Goal: Task Accomplishment & Management: Manage account settings

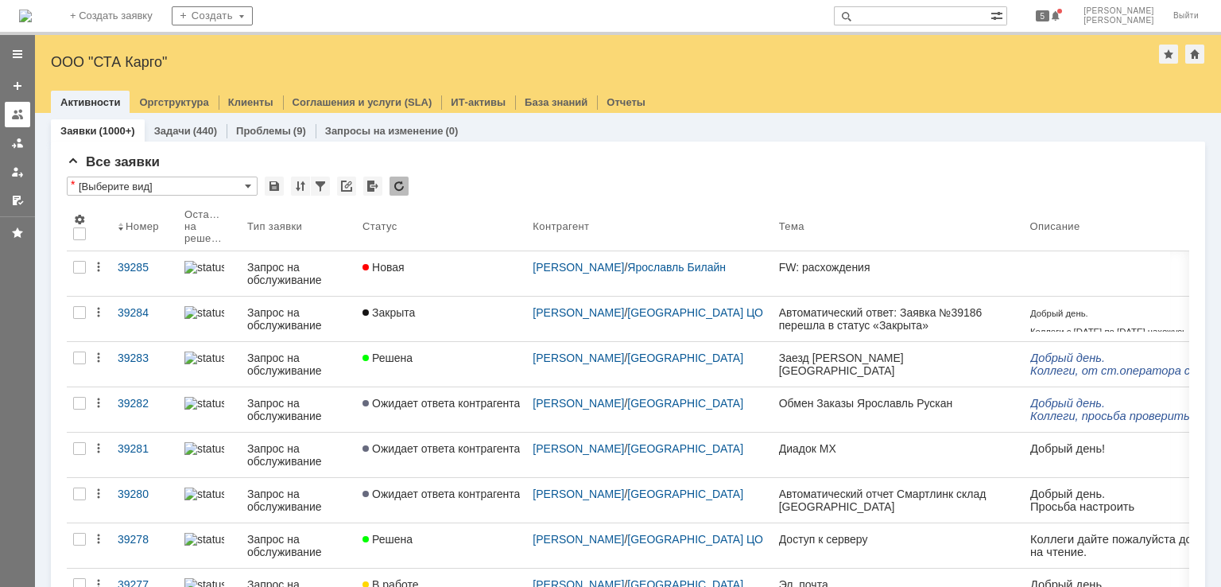
click at [12, 113] on div at bounding box center [17, 114] width 13 height 13
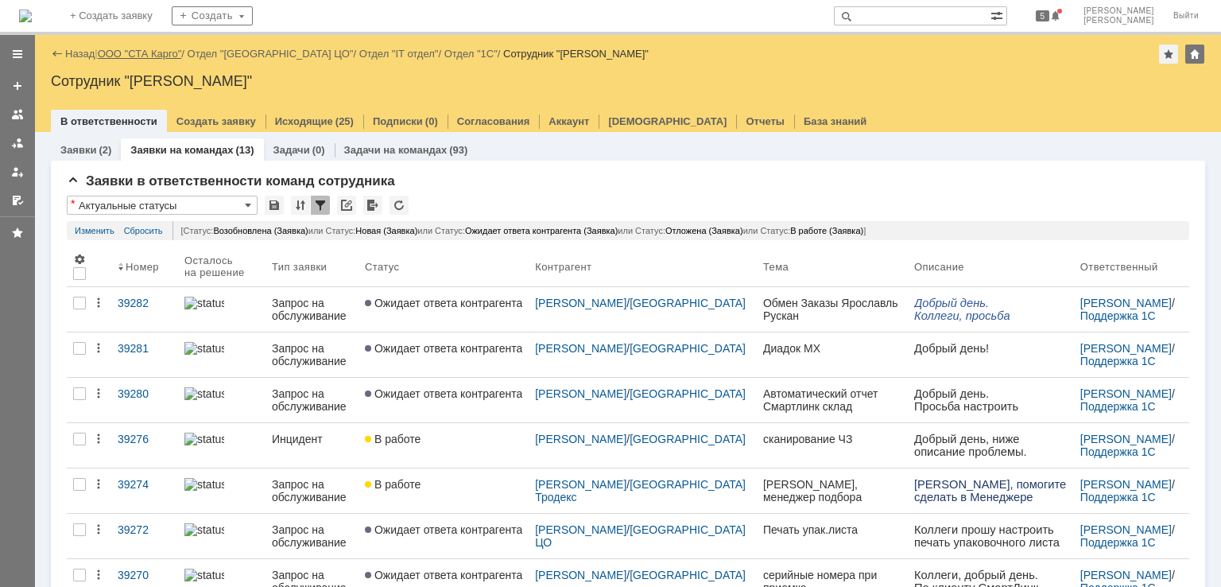
click at [139, 52] on link "ООО "СТА Карго"" at bounding box center [140, 54] width 84 height 12
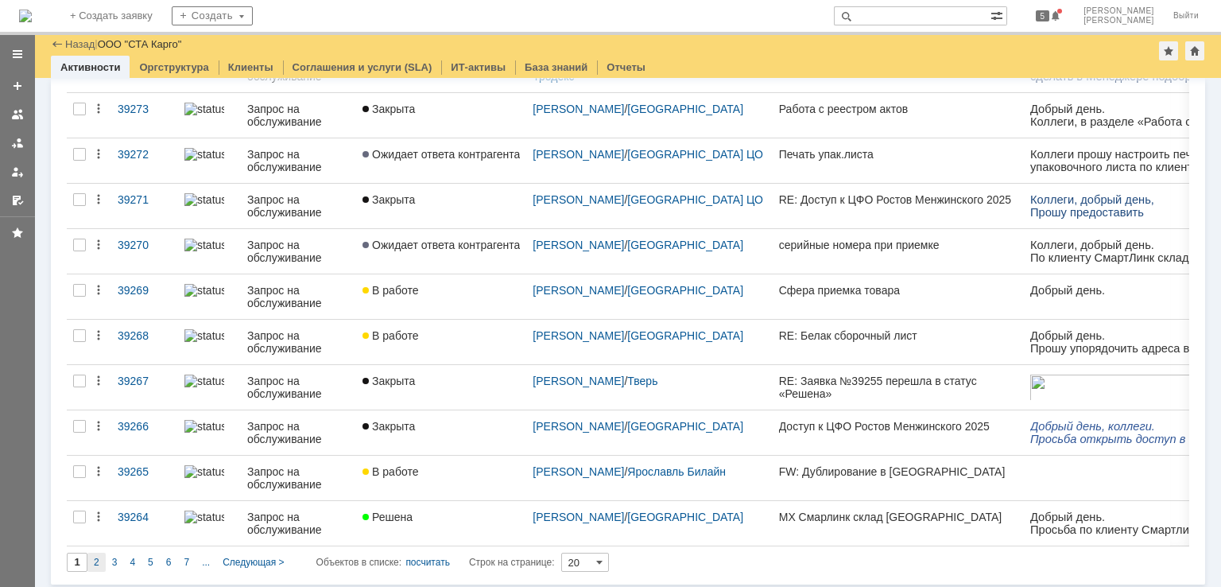
click at [99, 560] on span "2" at bounding box center [97, 562] width 6 height 11
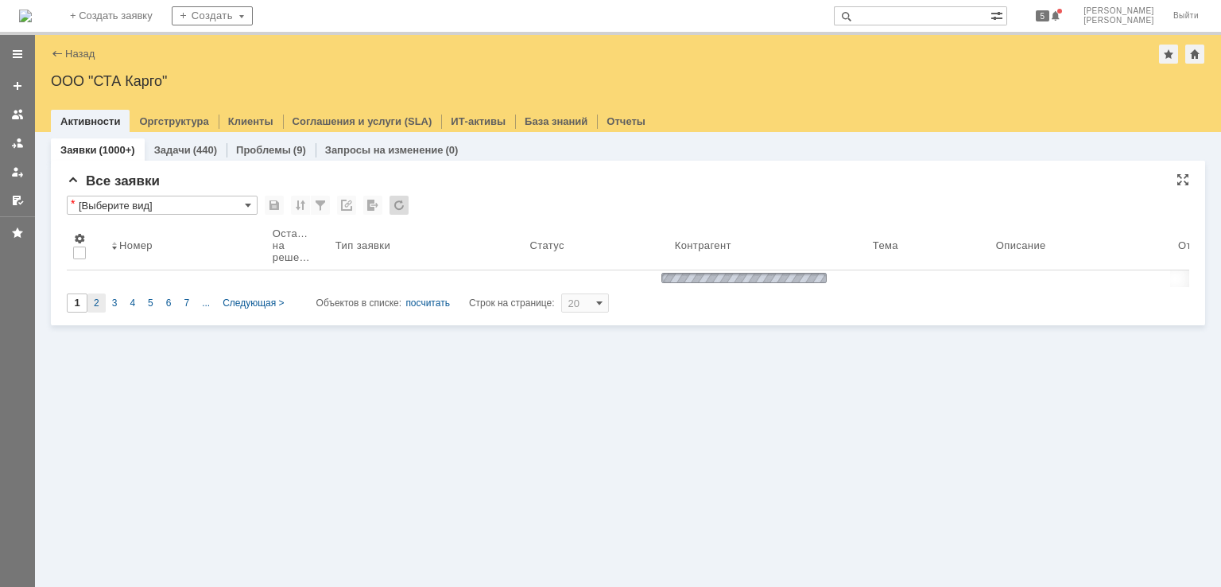
type input "2"
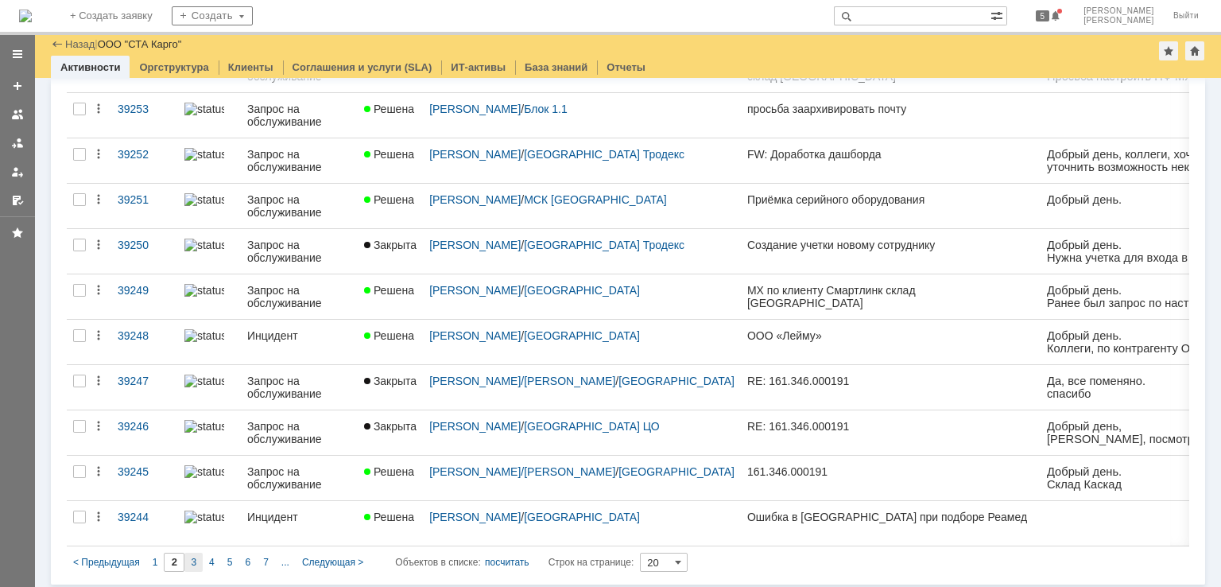
click at [192, 558] on span "3" at bounding box center [194, 562] width 6 height 11
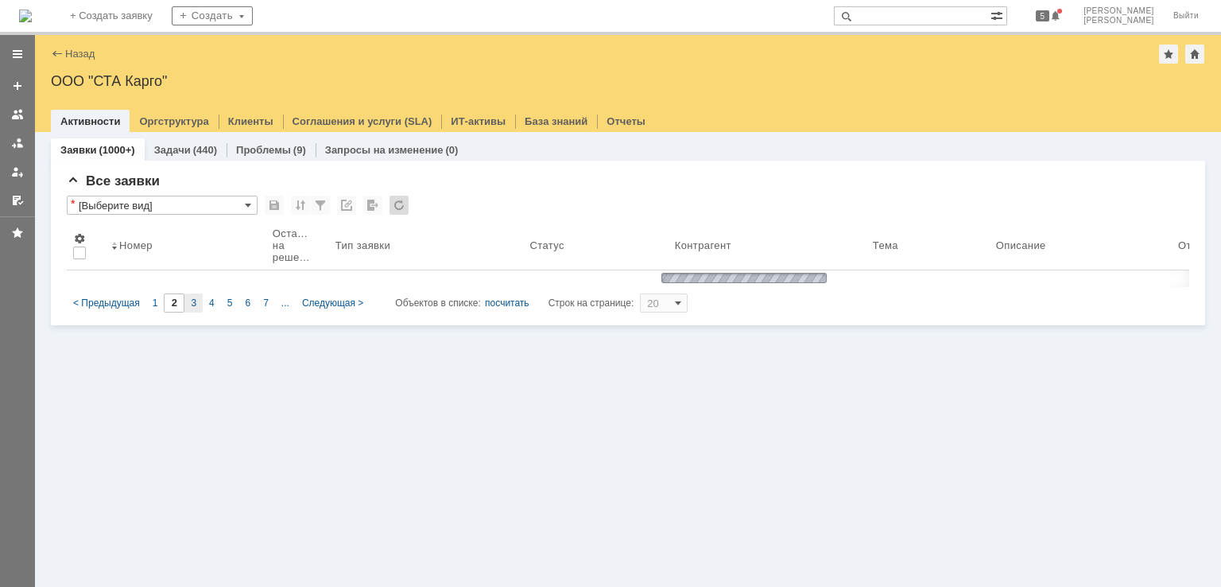
type input "3"
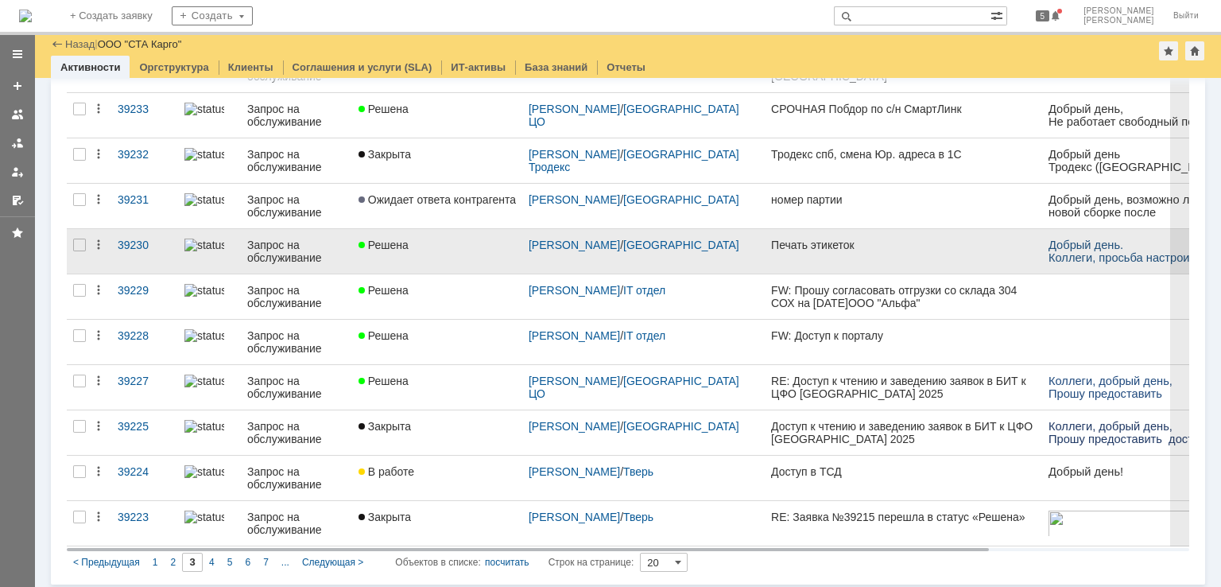
click at [448, 249] on link "Решена" at bounding box center [437, 251] width 170 height 45
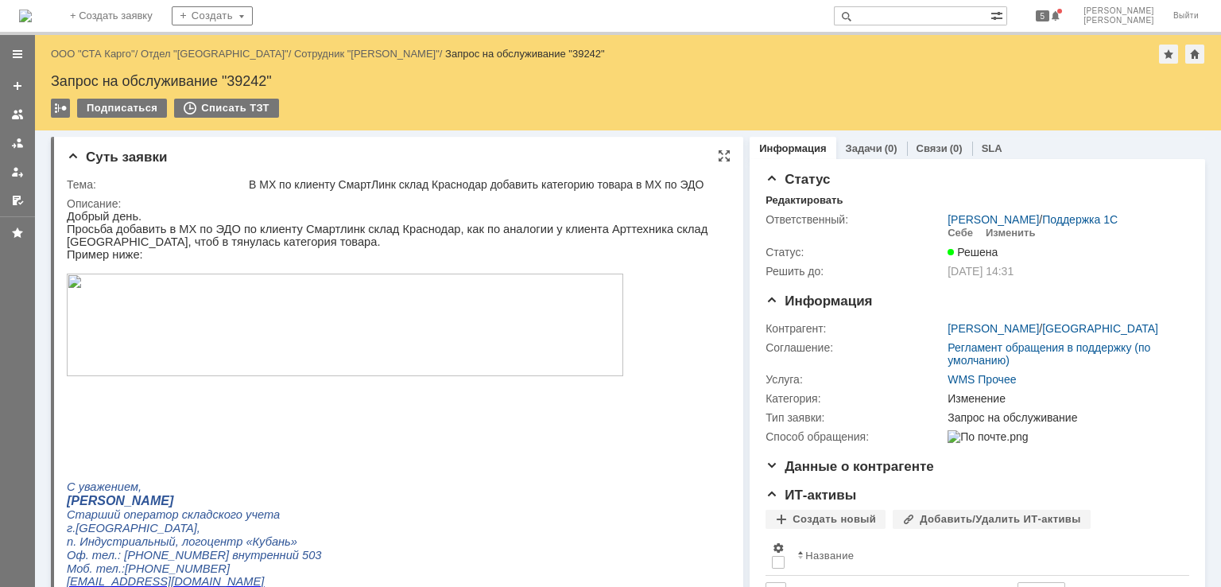
scroll to position [557, 0]
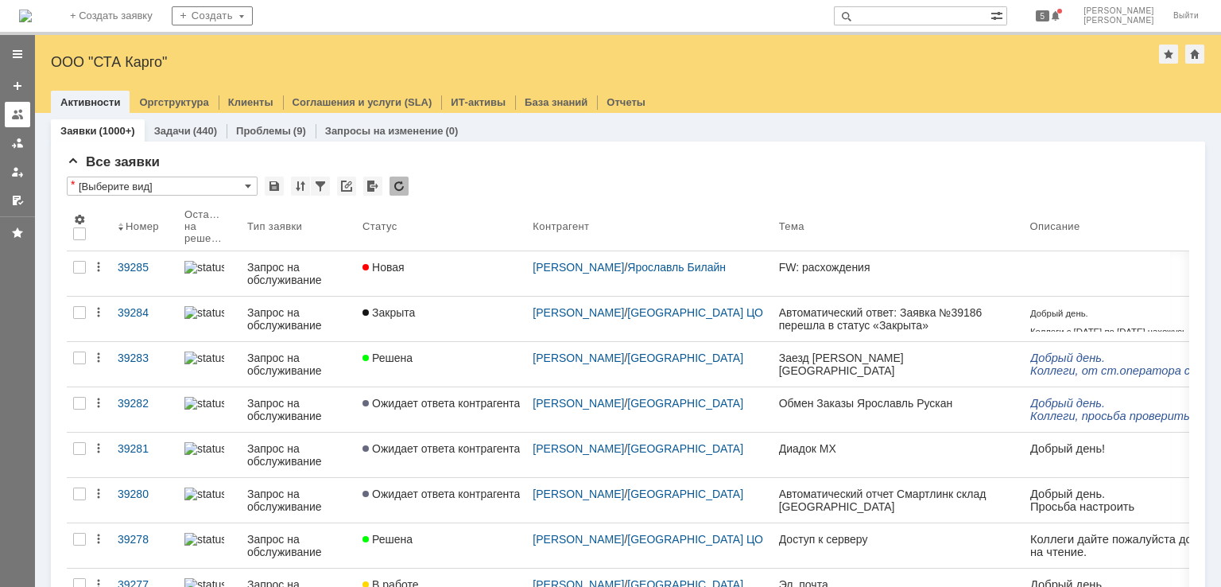
click at [22, 124] on link at bounding box center [17, 114] width 25 height 25
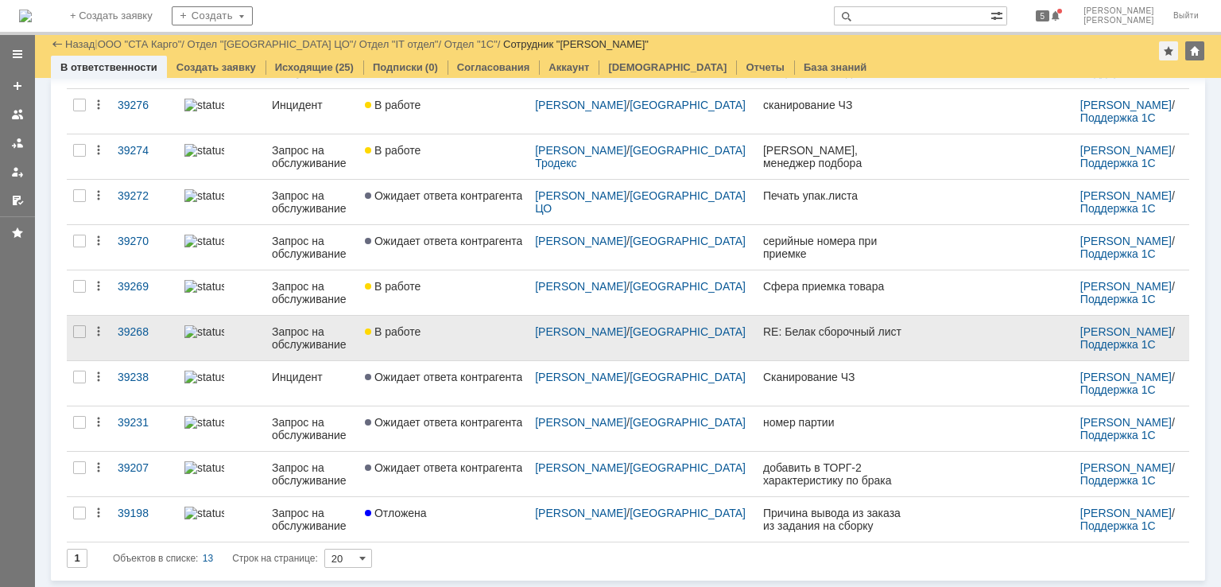
scroll to position [278, 0]
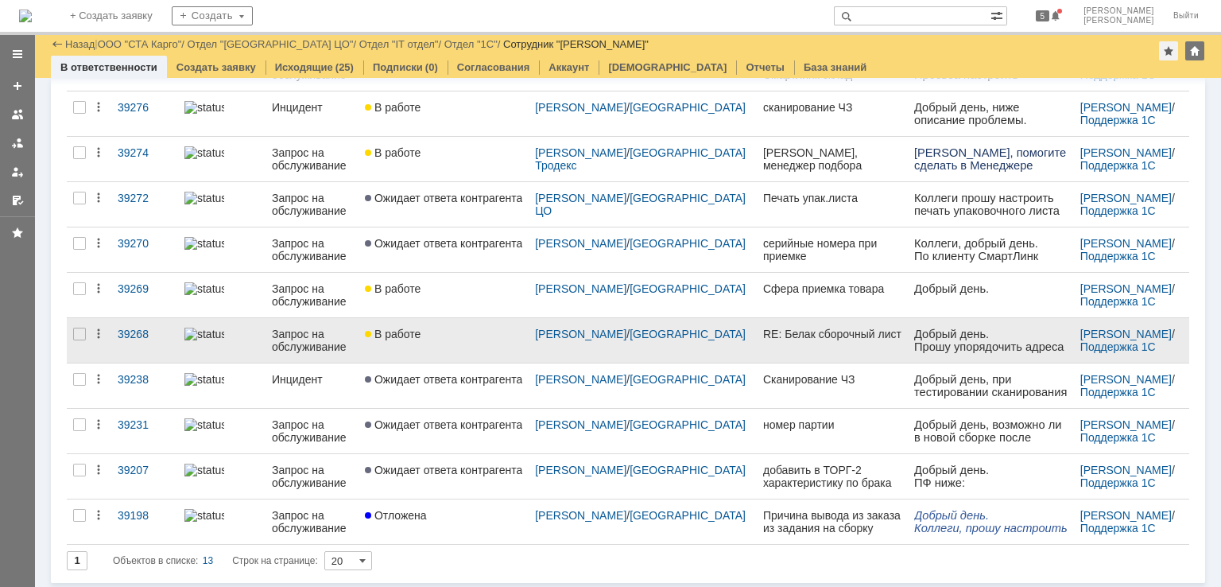
click at [460, 341] on link "В работе" at bounding box center [444, 340] width 170 height 45
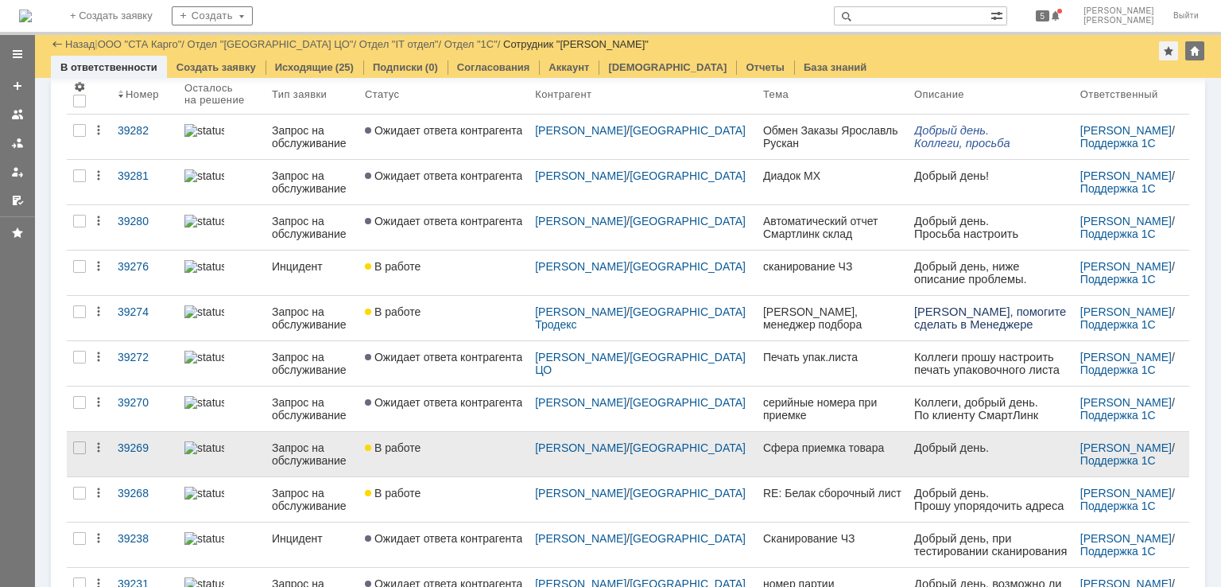
click at [455, 443] on div "В работе" at bounding box center [443, 447] width 157 height 13
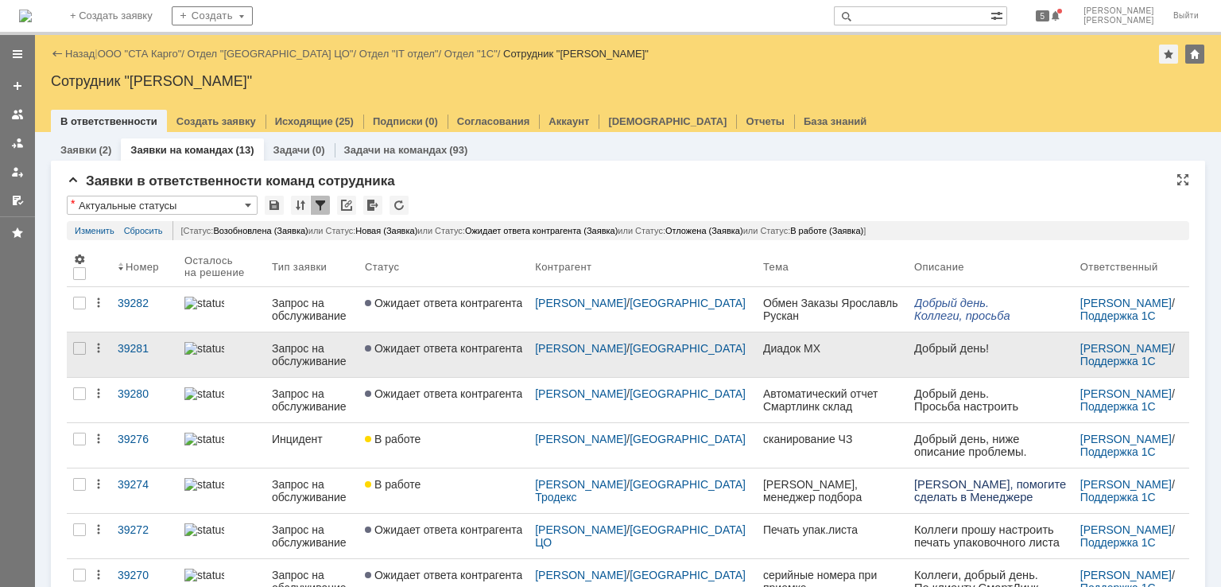
click at [509, 367] on link "Ожидает ответа контрагента" at bounding box center [444, 354] width 170 height 45
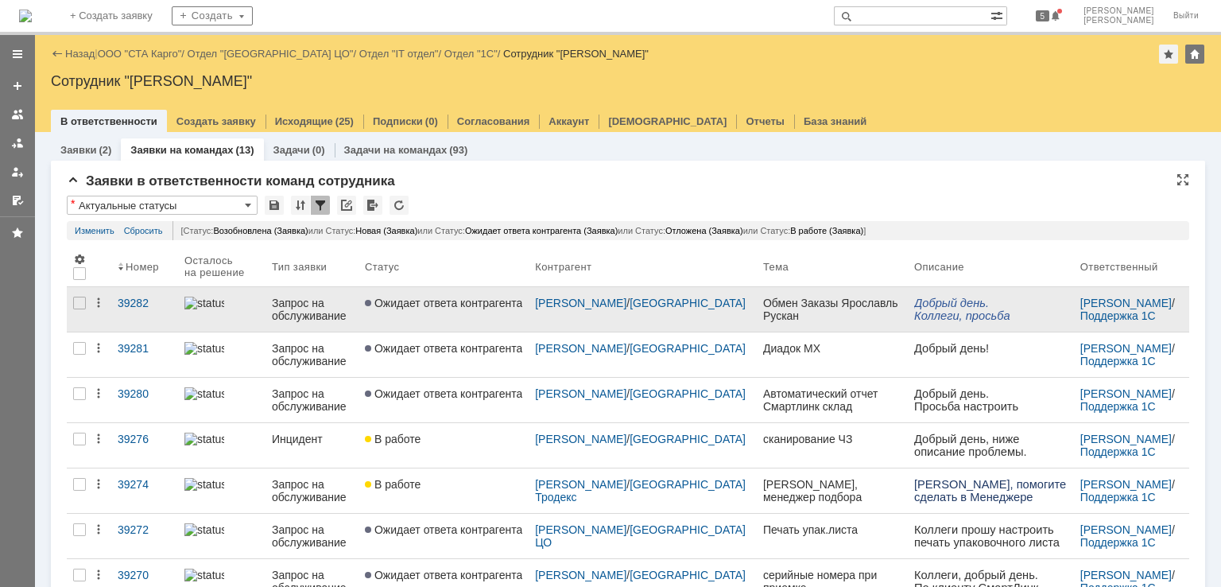
click at [485, 321] on link "Ожидает ответа контрагента" at bounding box center [444, 309] width 170 height 45
